Goal: Information Seeking & Learning: Check status

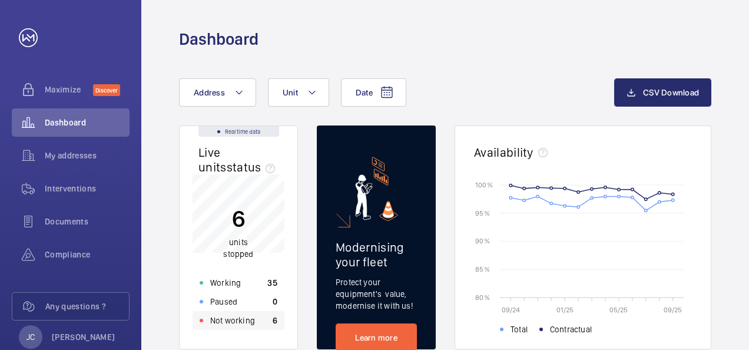
click at [247, 318] on p "Not working" at bounding box center [232, 320] width 45 height 12
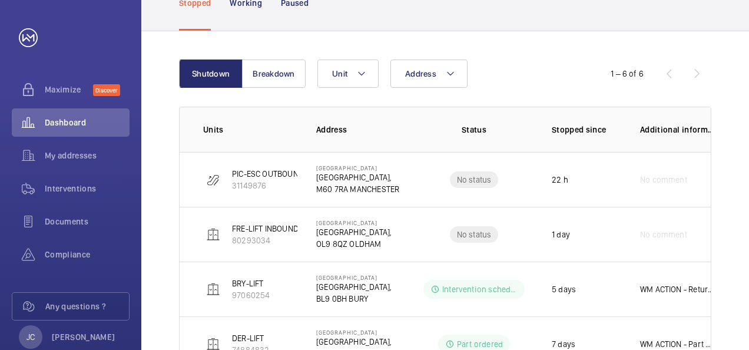
scroll to position [118, 0]
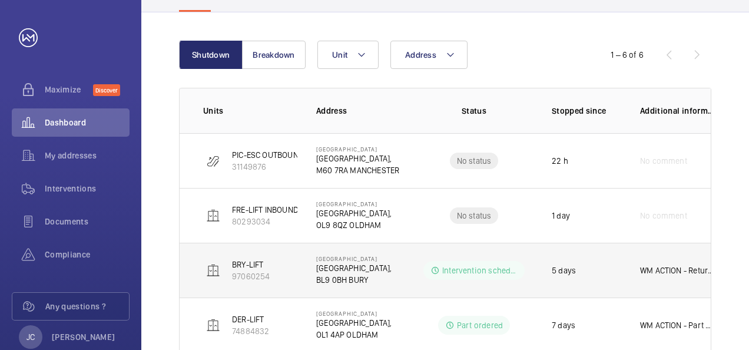
click at [340, 271] on p "[GEOGRAPHIC_DATA]," at bounding box center [353, 268] width 75 height 12
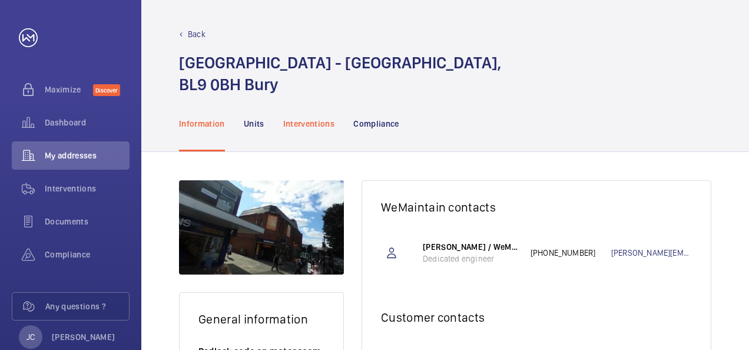
click at [305, 124] on p "Interventions" at bounding box center [309, 124] width 52 height 12
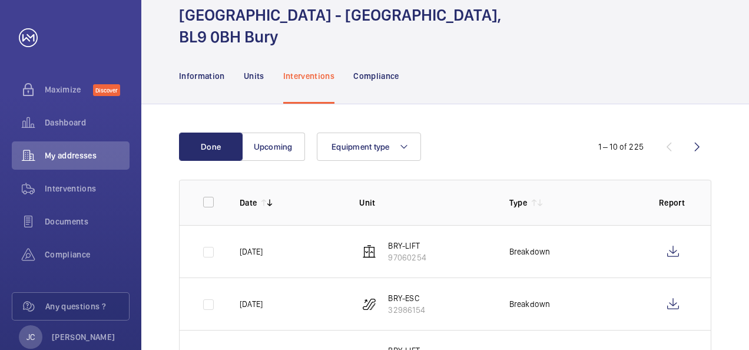
scroll to position [59, 0]
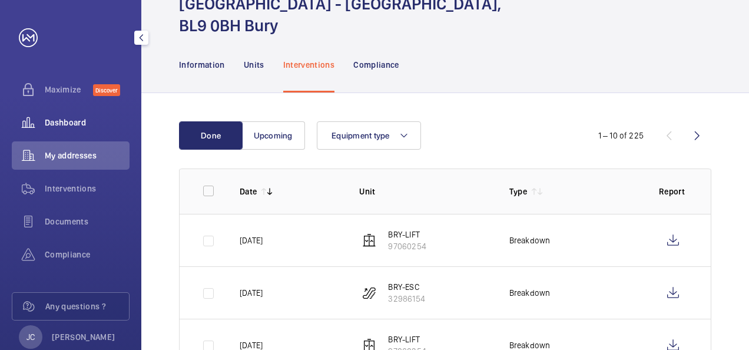
click at [66, 126] on span "Dashboard" at bounding box center [87, 123] width 85 height 12
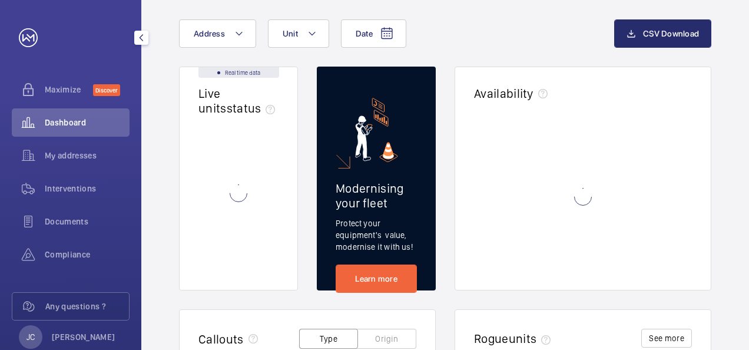
scroll to position [35, 0]
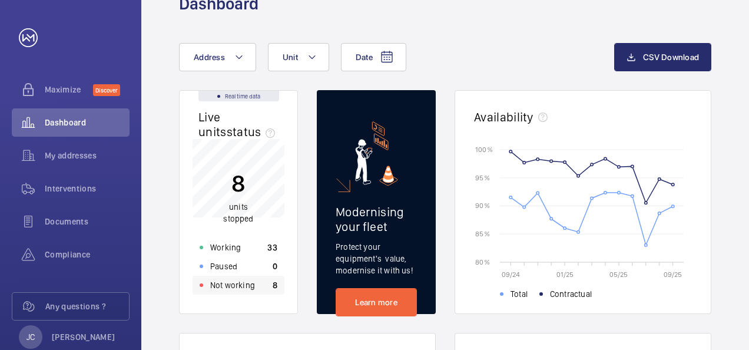
click at [234, 284] on p "Not working" at bounding box center [232, 285] width 45 height 12
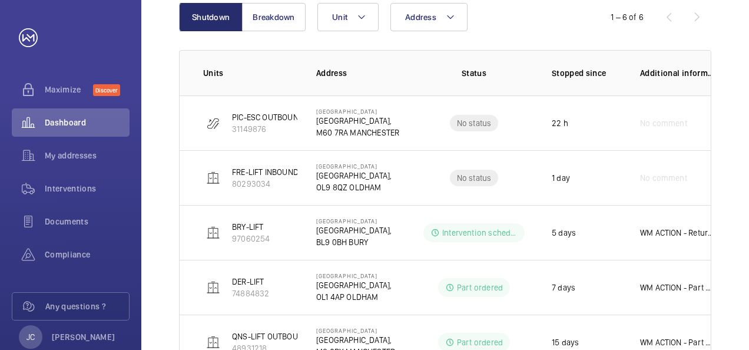
scroll to position [139, 0]
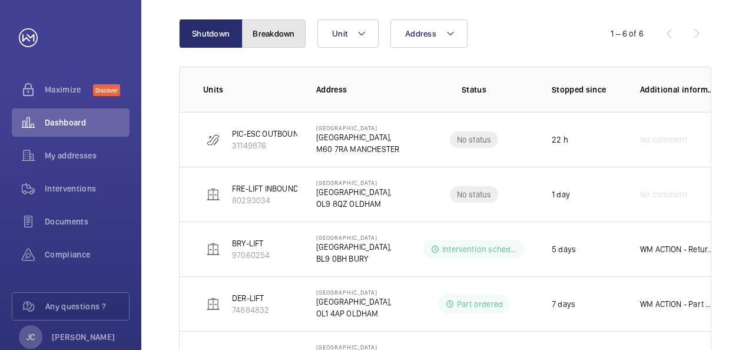
click at [257, 41] on button "Breakdown" at bounding box center [274, 33] width 64 height 28
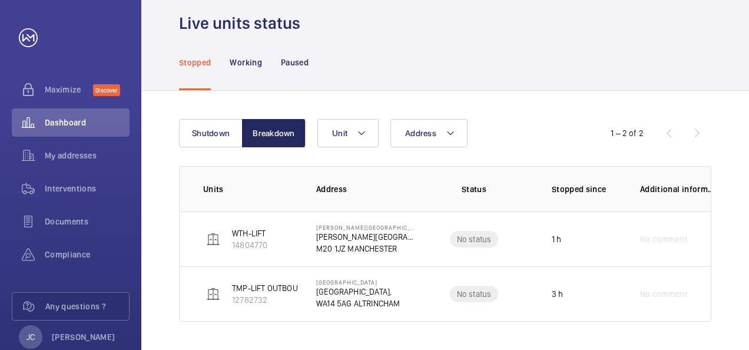
scroll to position [39, 0]
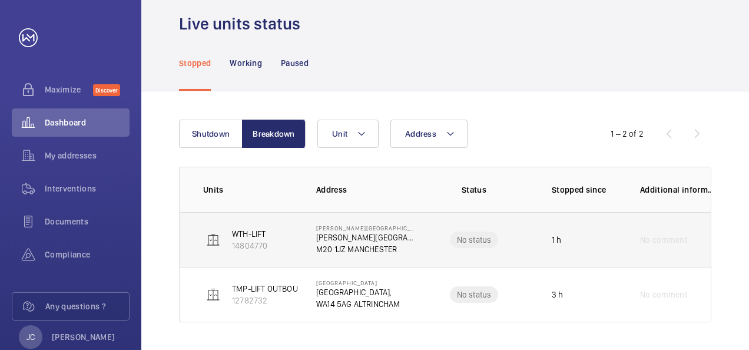
click at [336, 233] on p "[PERSON_NAME][GEOGRAPHIC_DATA]," at bounding box center [365, 237] width 99 height 12
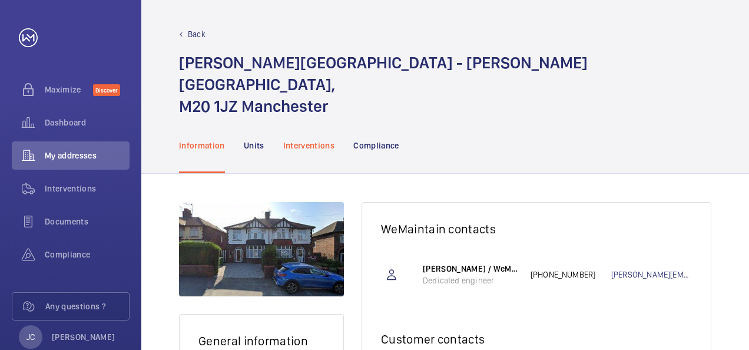
click at [284, 140] on p "Interventions" at bounding box center [309, 146] width 52 height 12
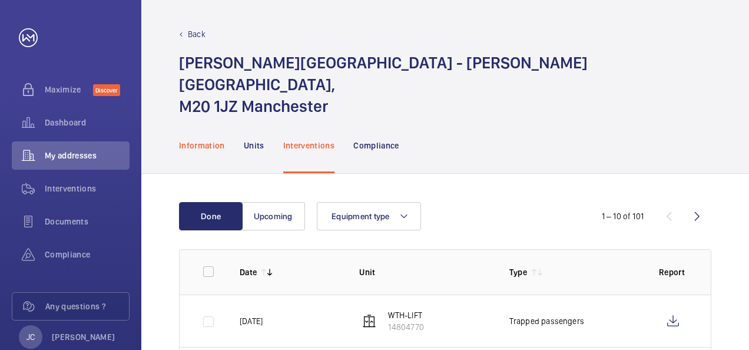
click at [207, 140] on p "Information" at bounding box center [202, 146] width 46 height 12
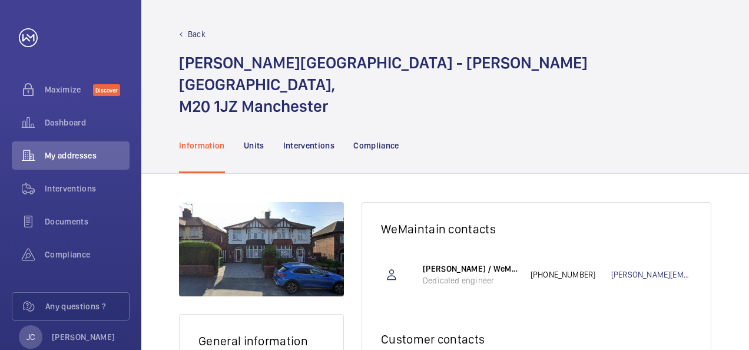
click at [190, 33] on p "Back" at bounding box center [197, 34] width 18 height 12
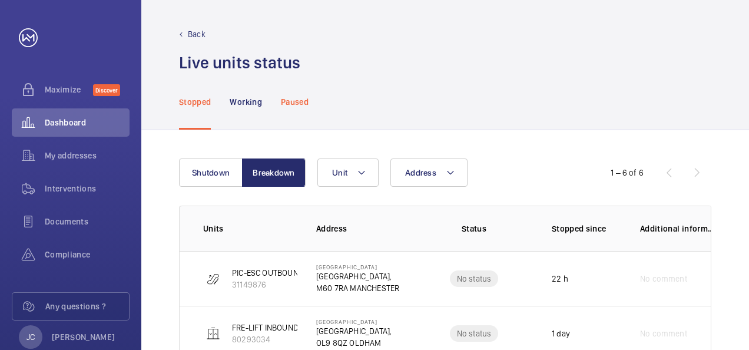
click at [294, 101] on p "Paused" at bounding box center [295, 102] width 28 height 12
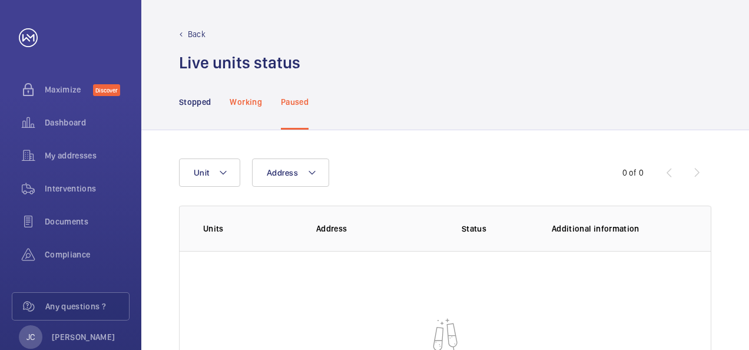
click at [244, 108] on div "Working" at bounding box center [246, 102] width 32 height 56
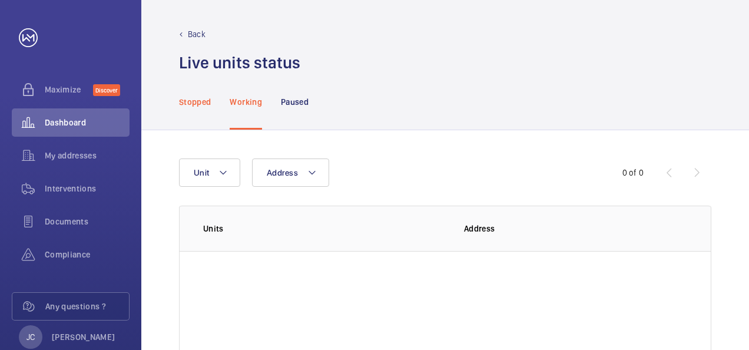
click at [195, 101] on p "Stopped" at bounding box center [195, 102] width 32 height 12
